Goal: Download file/media

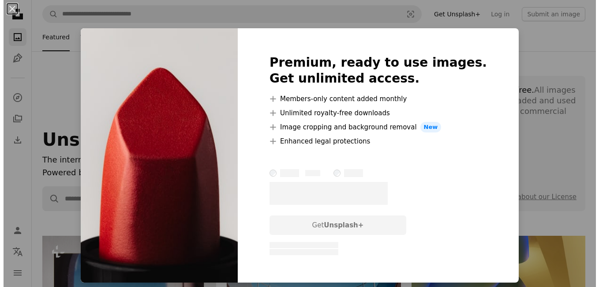
scroll to position [272, 0]
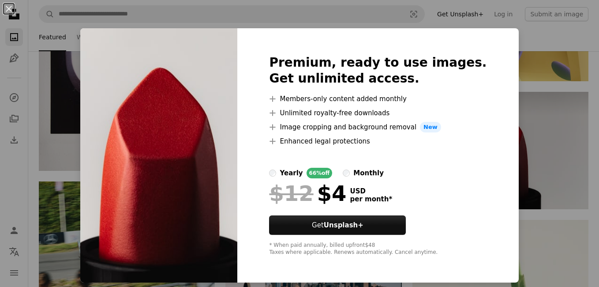
click at [93, 82] on div "An X shape Premium, ready to use images. Get unlimited access. A plus sign Memb…" at bounding box center [299, 143] width 599 height 287
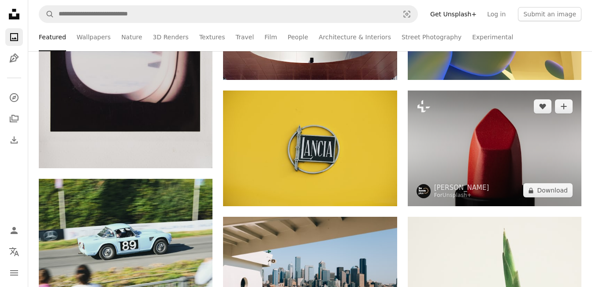
click at [517, 176] on img at bounding box center [495, 148] width 174 height 116
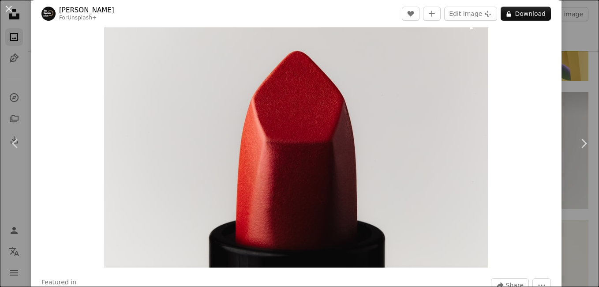
scroll to position [27, 0]
drag, startPoint x: 293, startPoint y: 111, endPoint x: 469, endPoint y: 12, distance: 202.2
click at [469, 12] on button "Edit image Plus sign for Unsplash+" at bounding box center [470, 14] width 53 height 14
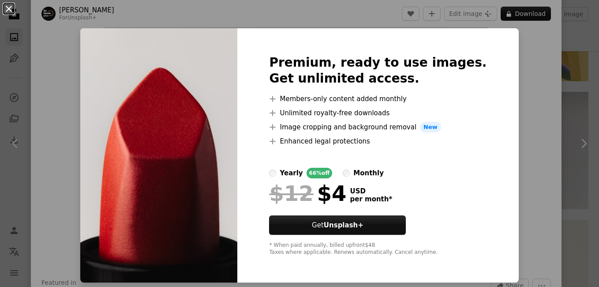
click at [12, 8] on button "An X shape" at bounding box center [9, 9] width 11 height 11
